Goal: Share content

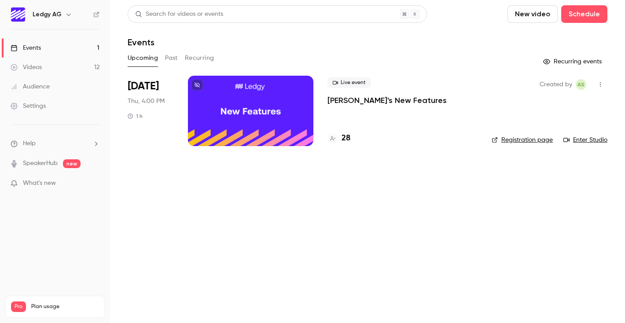
click at [290, 128] on div at bounding box center [251, 111] width 126 height 70
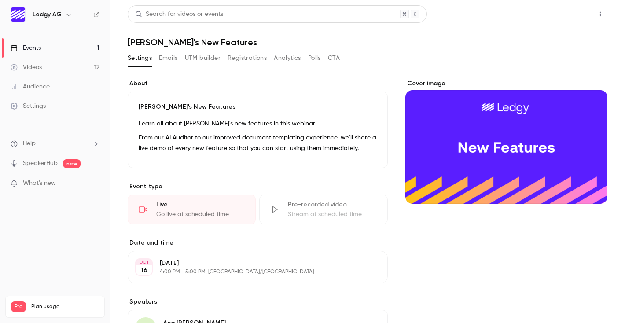
click at [575, 10] on button "Share" at bounding box center [569, 14] width 35 height 18
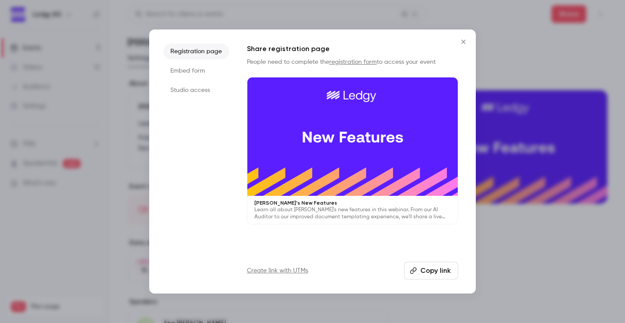
click at [427, 266] on button "Copy link" at bounding box center [431, 271] width 54 height 18
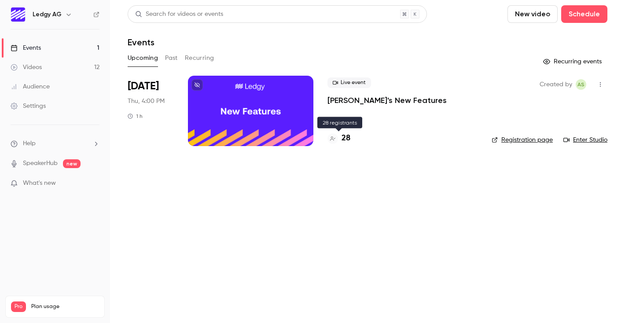
click at [347, 136] on h4 "28" at bounding box center [346, 139] width 9 height 12
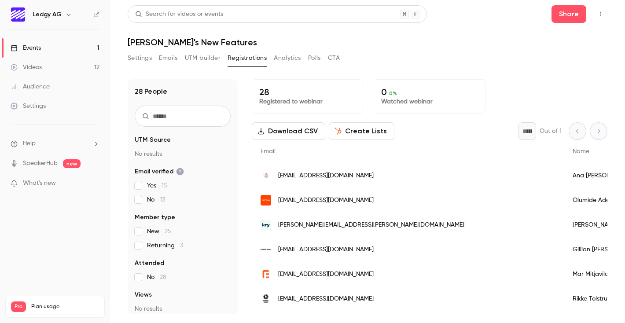
click at [306, 131] on button "Download CSV" at bounding box center [289, 131] width 74 height 18
